Goal: Check status

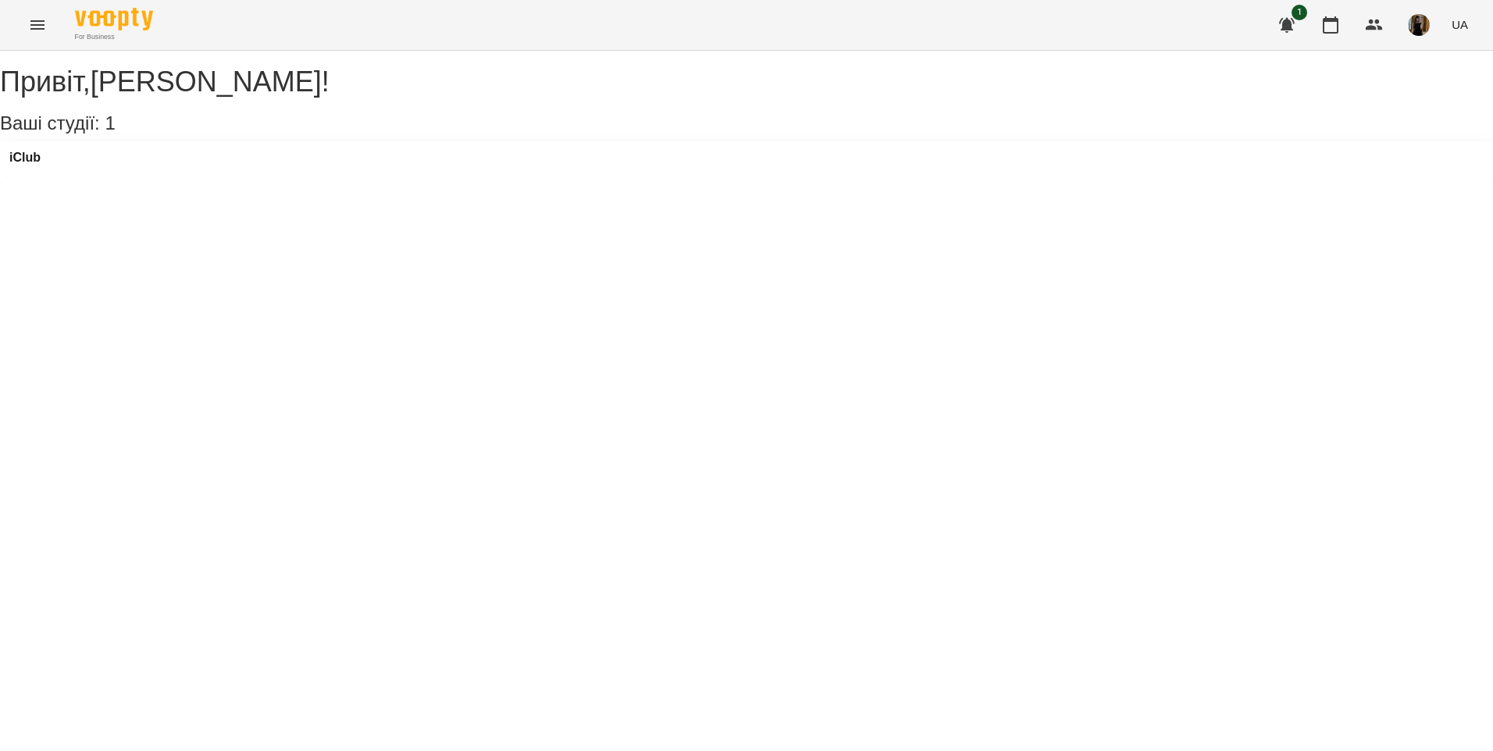
click at [38, 24] on icon "Menu" at bounding box center [37, 25] width 19 height 19
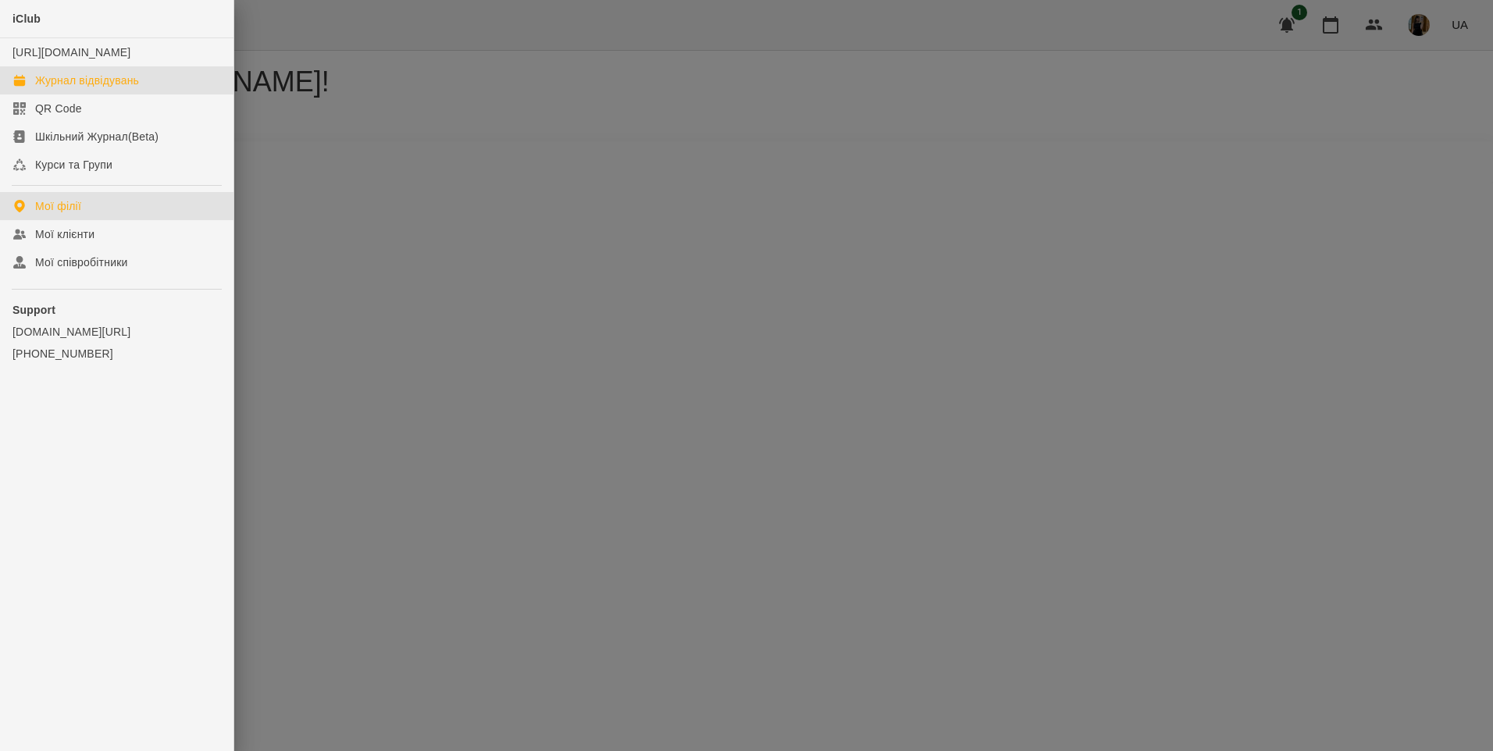
click at [90, 94] on link "Журнал відвідувань" at bounding box center [116, 80] width 233 height 28
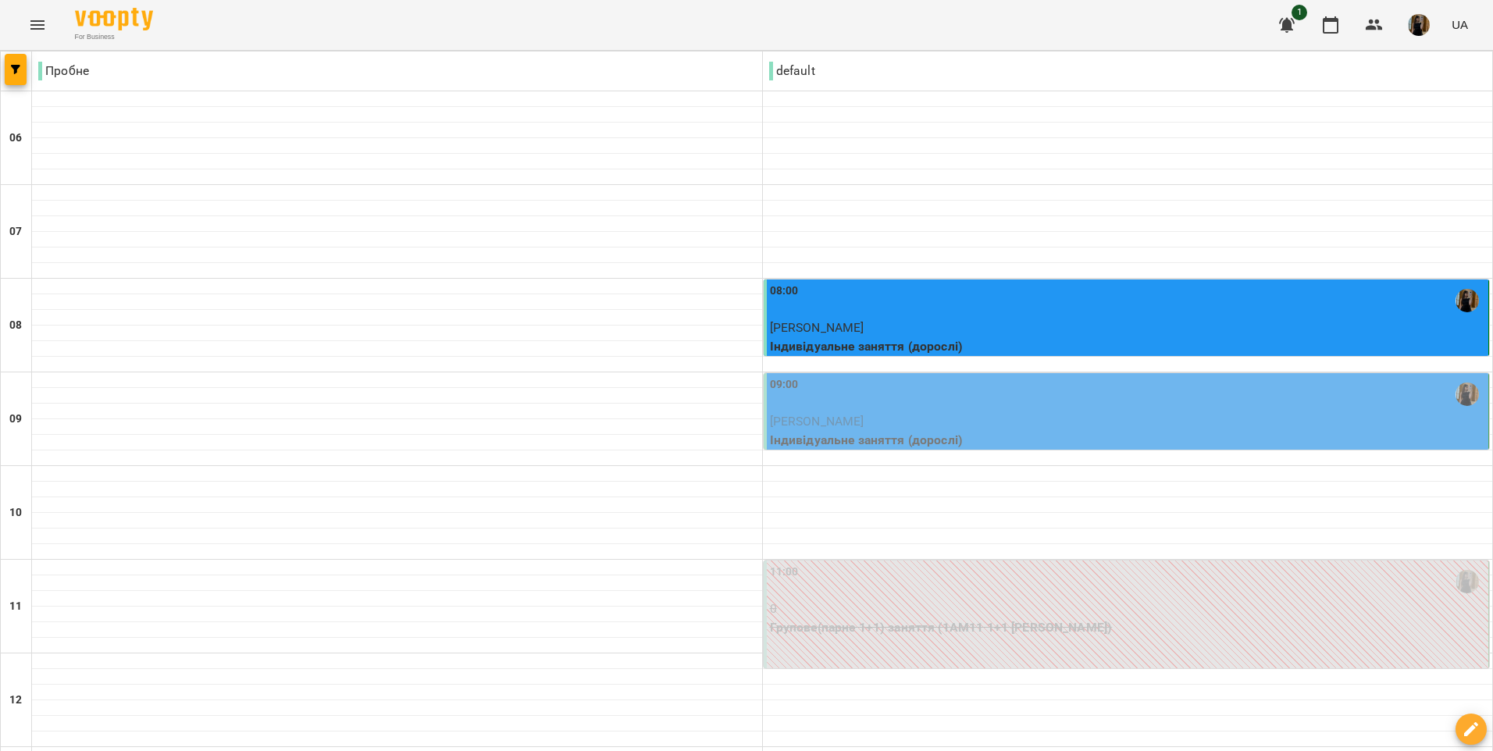
scroll to position [78, 0]
click at [1100, 376] on div "09:00" at bounding box center [1128, 394] width 716 height 36
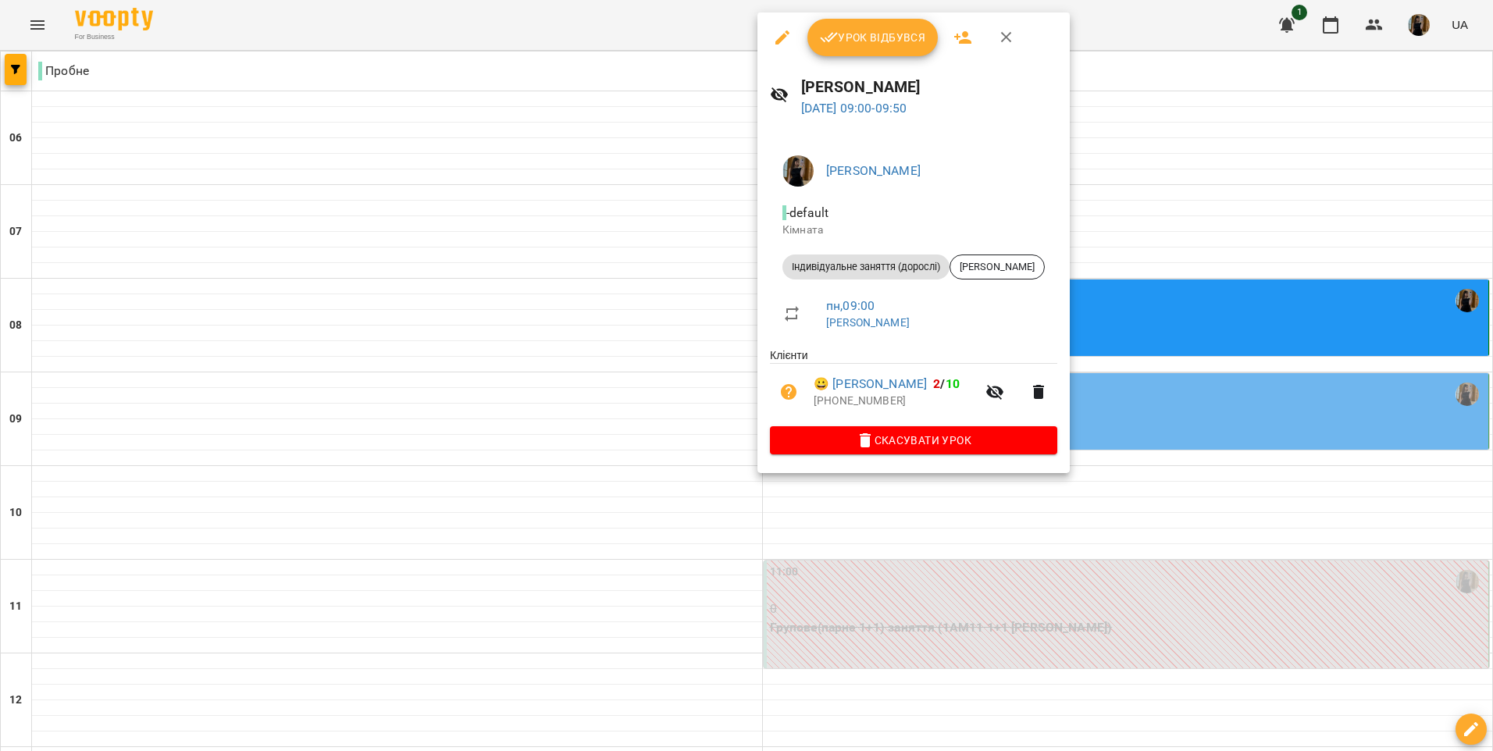
click at [866, 51] on button "Урок відбувся" at bounding box center [872, 37] width 131 height 37
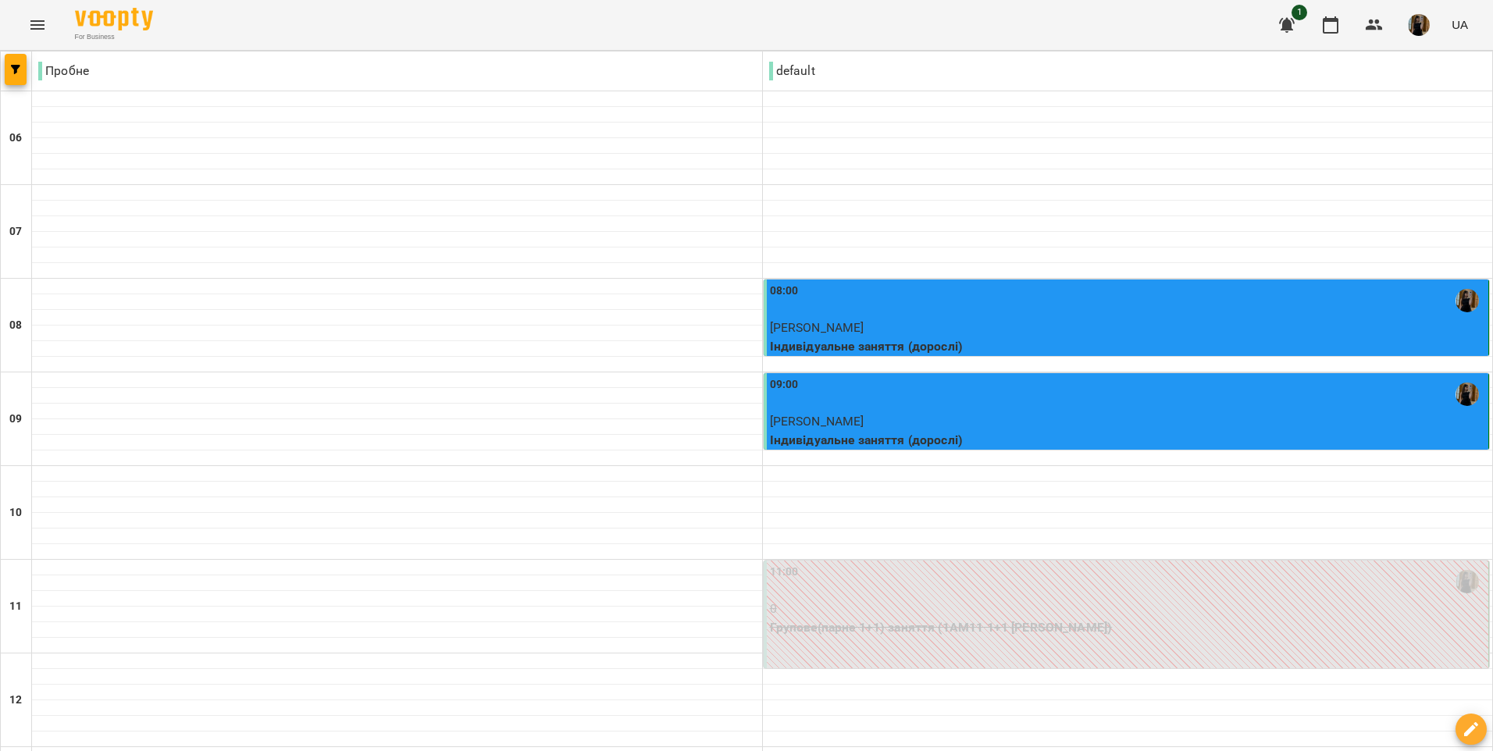
scroll to position [937, 0]
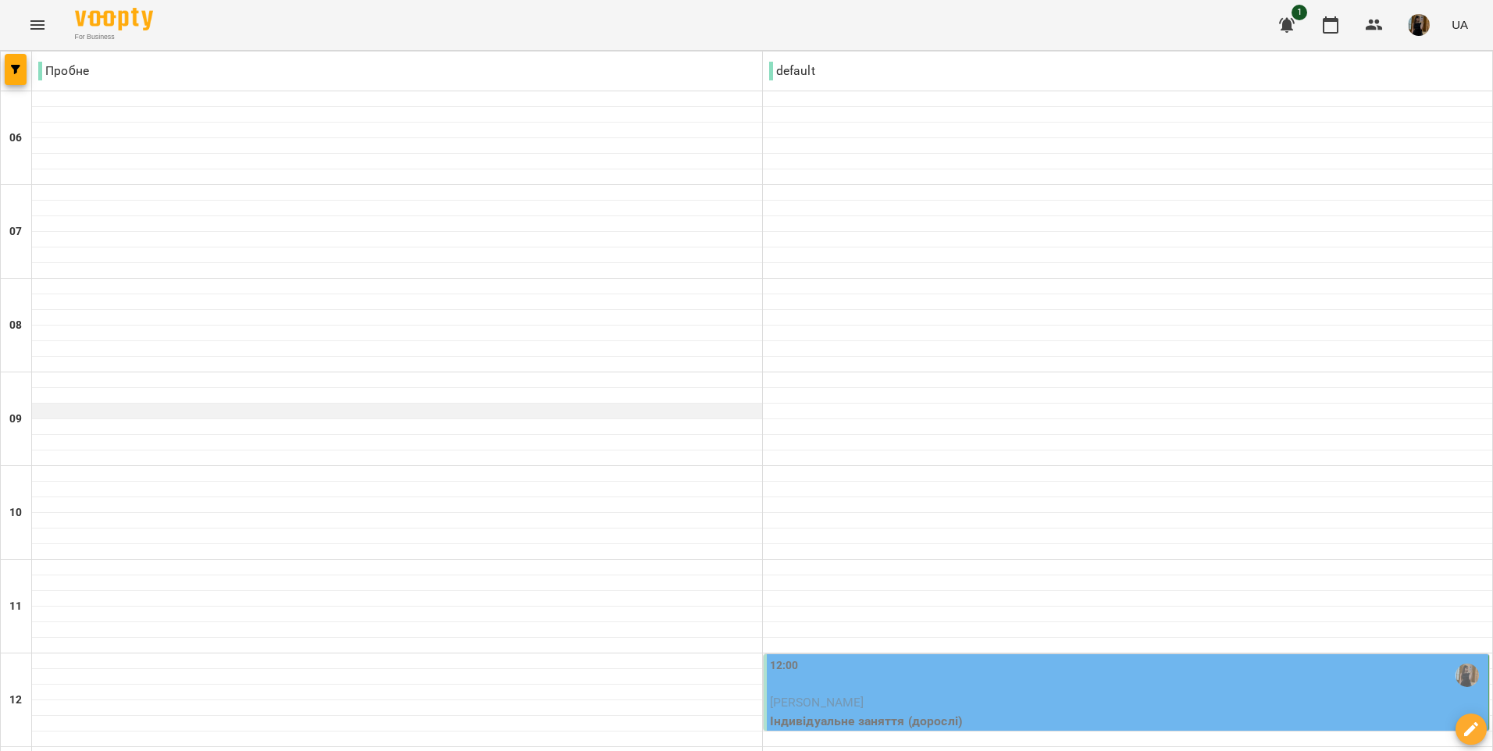
scroll to position [1037, 0]
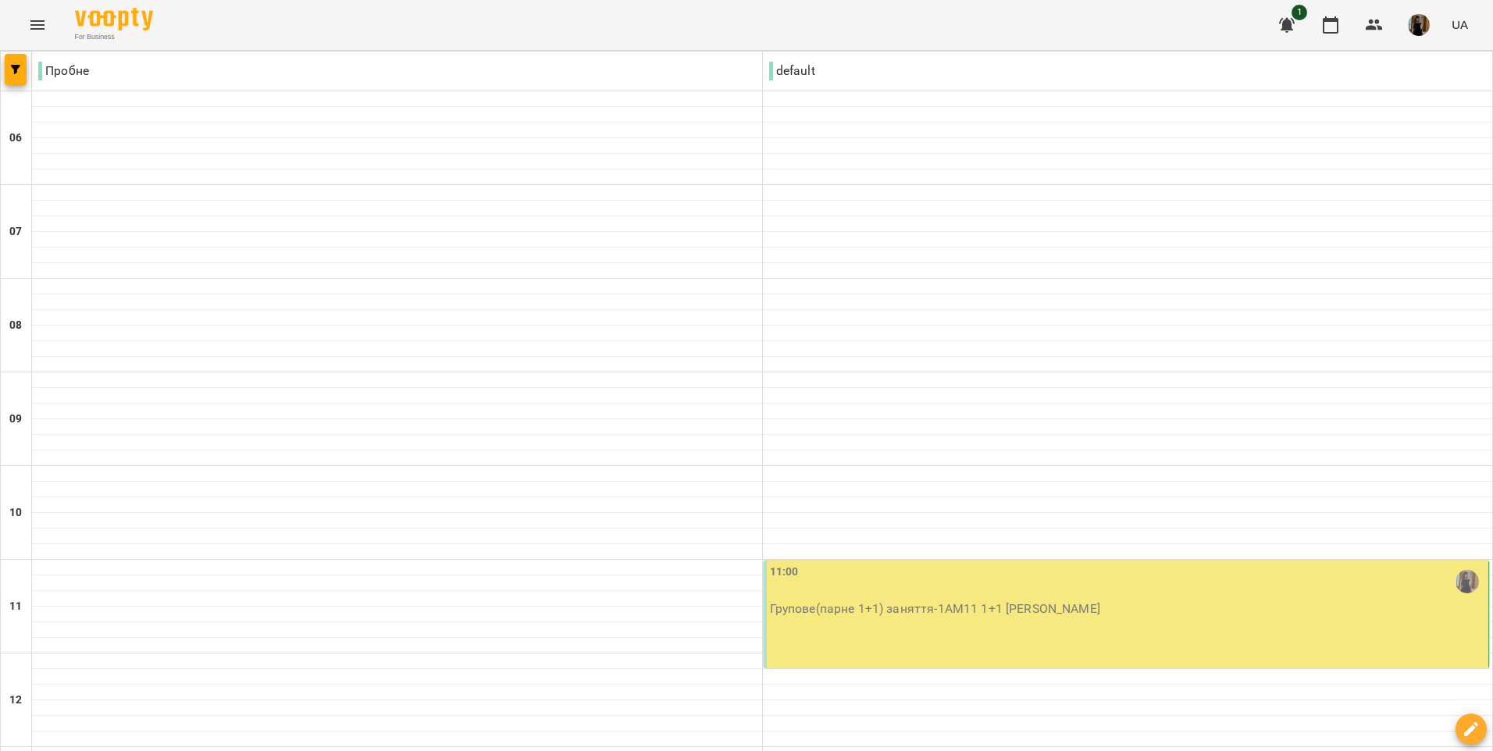
scroll to position [156, 0]
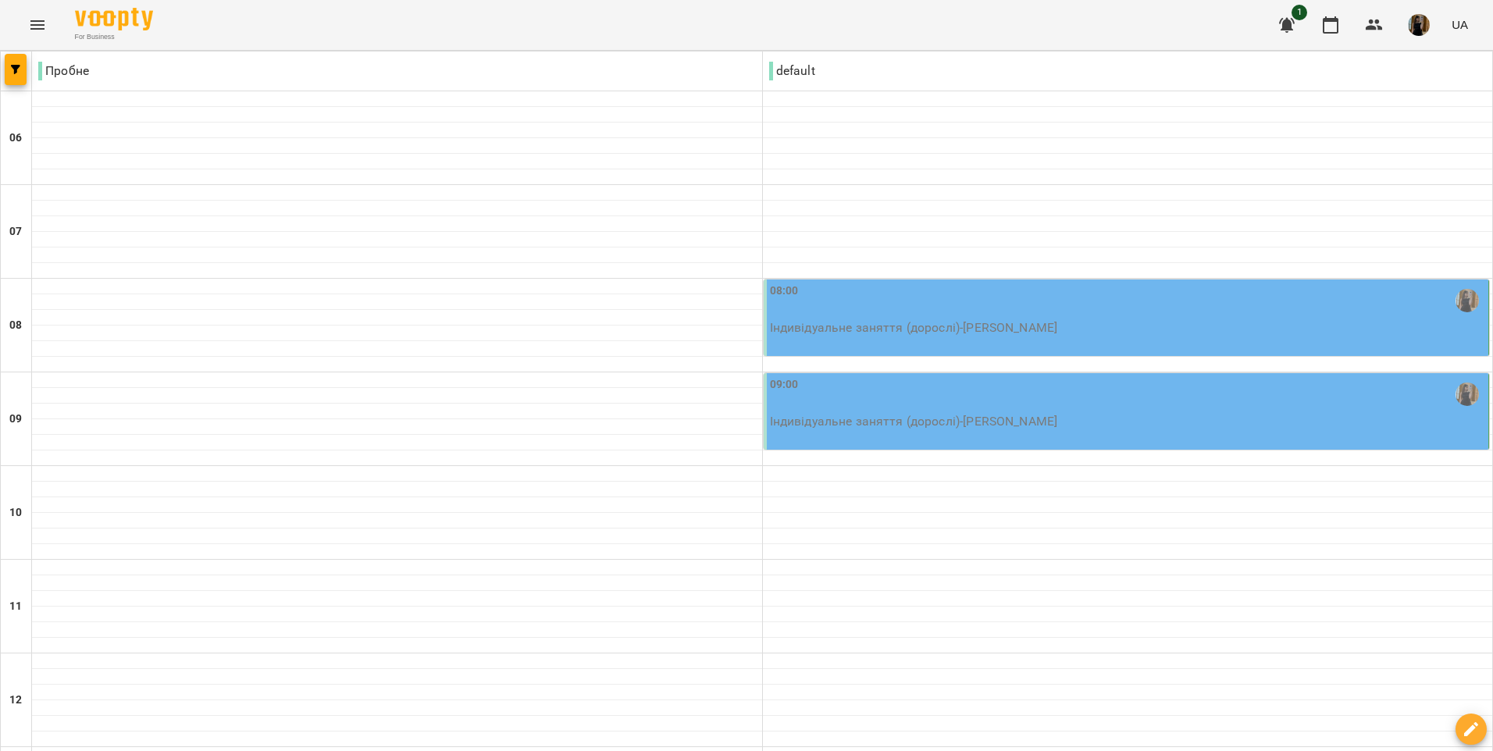
scroll to position [490, 0]
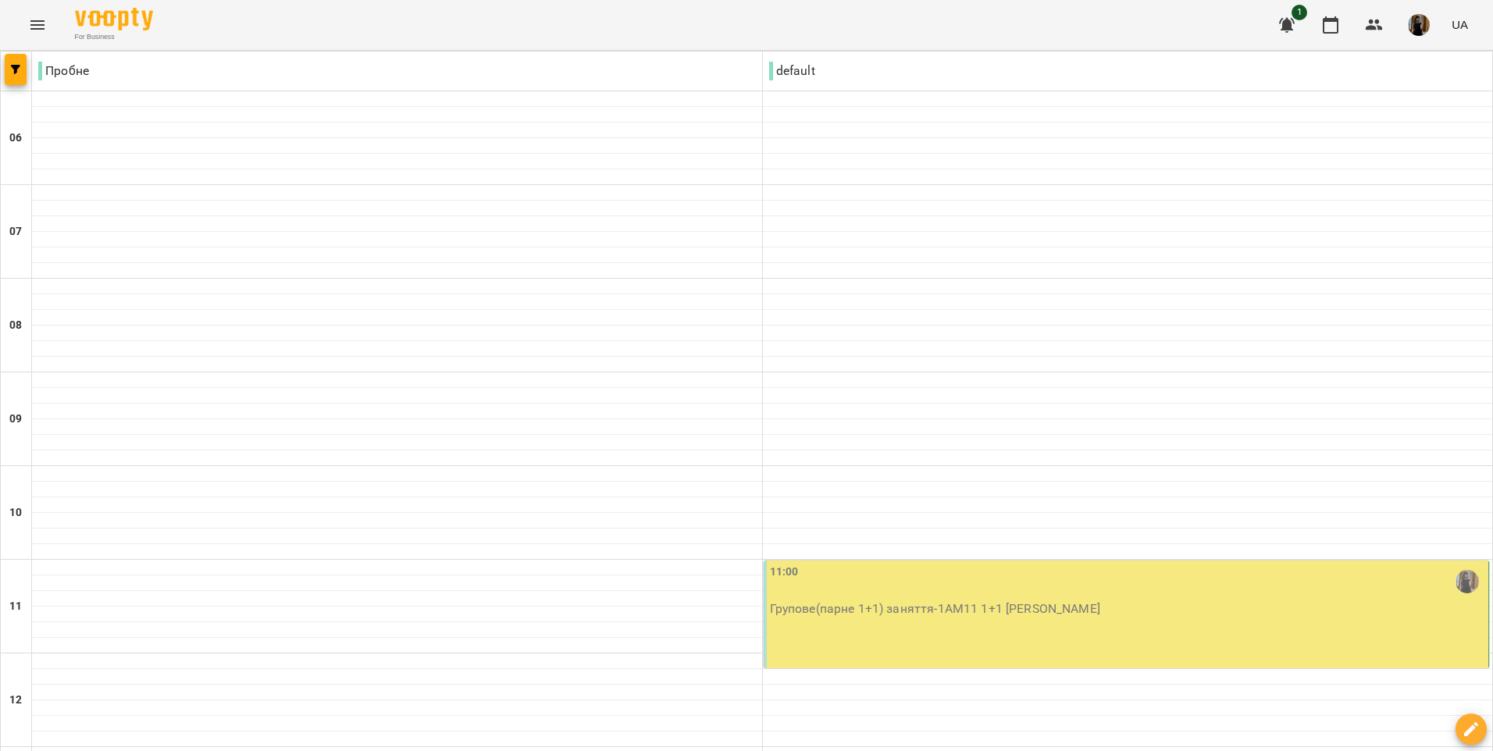
scroll to position [1037, 0]
drag, startPoint x: 258, startPoint y: 651, endPoint x: 253, endPoint y: 658, distance: 8.9
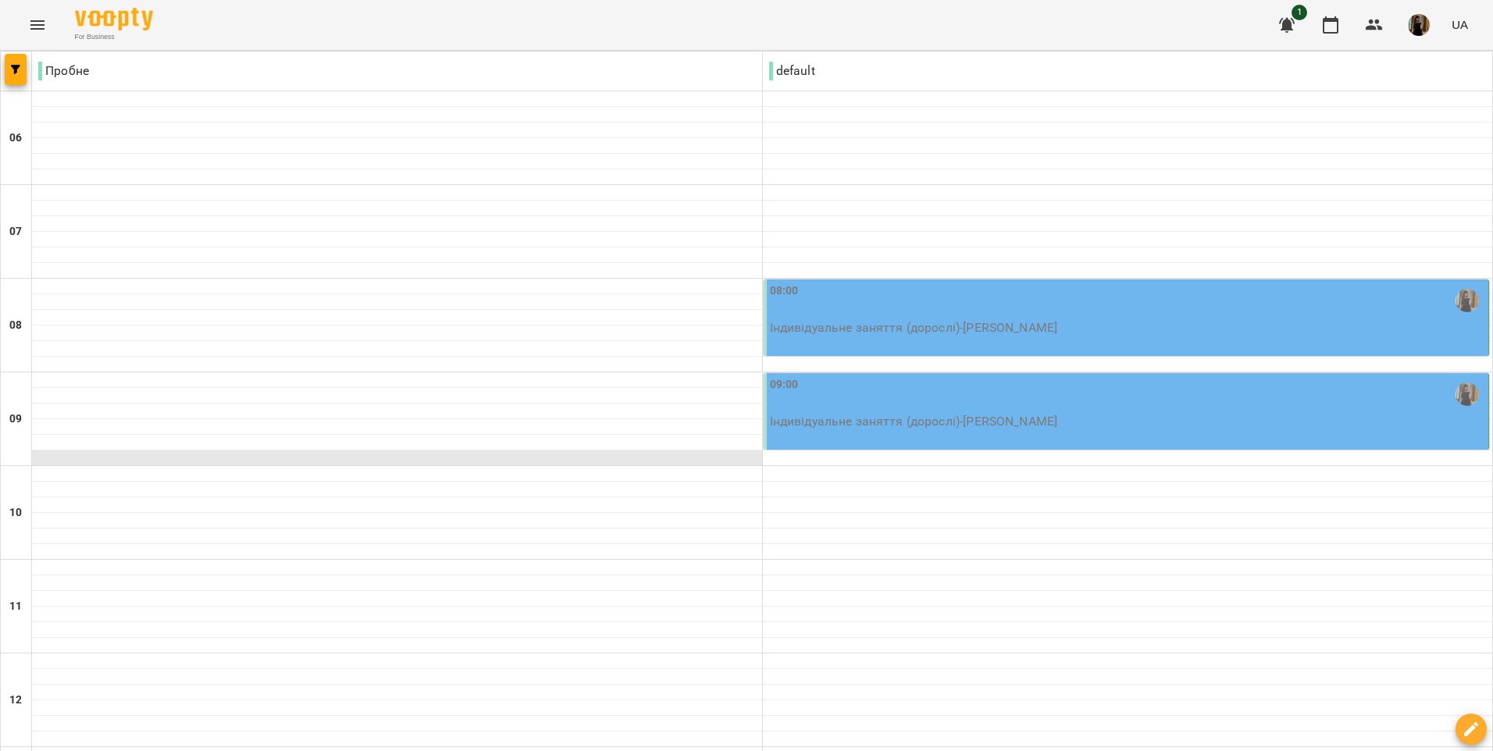
scroll to position [0, 0]
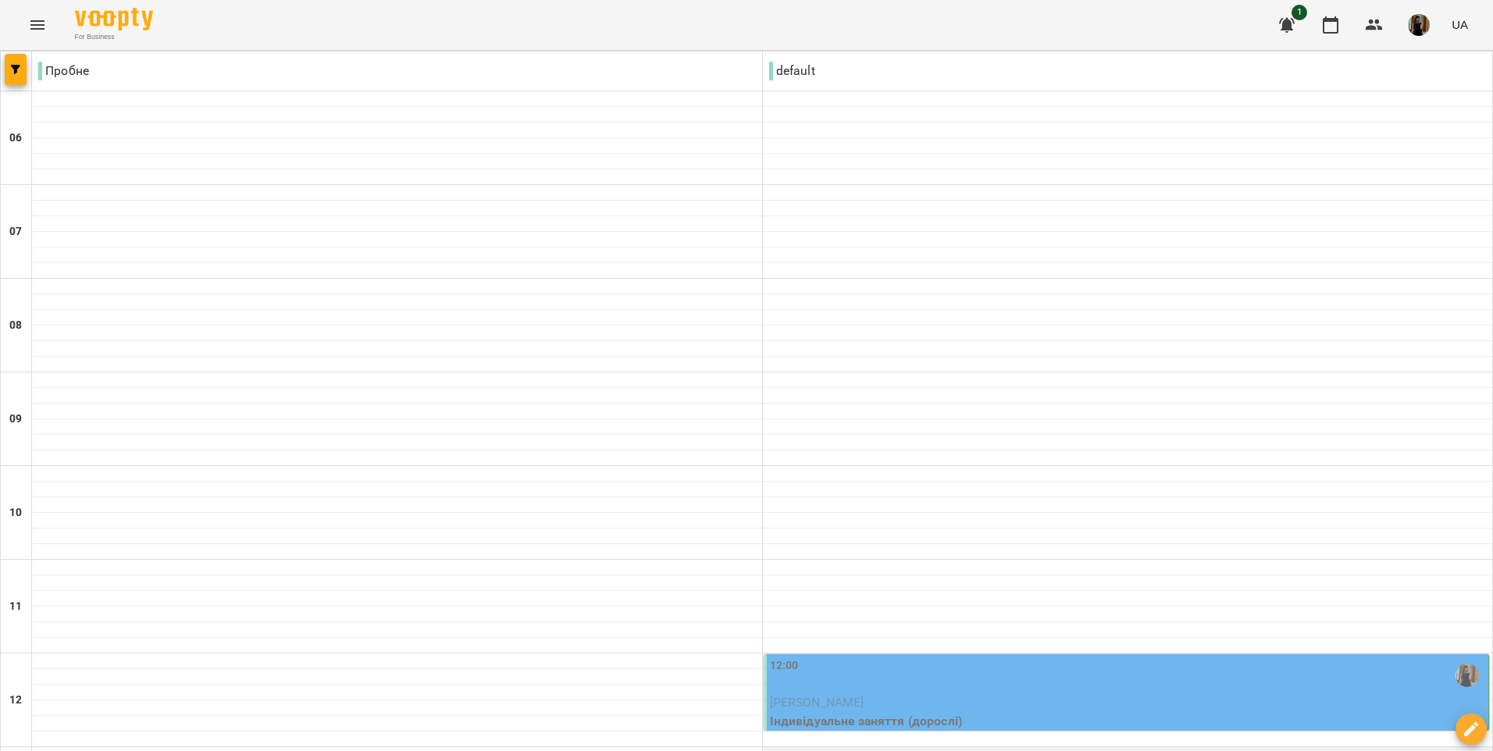
scroll to position [178, 0]
